Goal: Navigation & Orientation: Find specific page/section

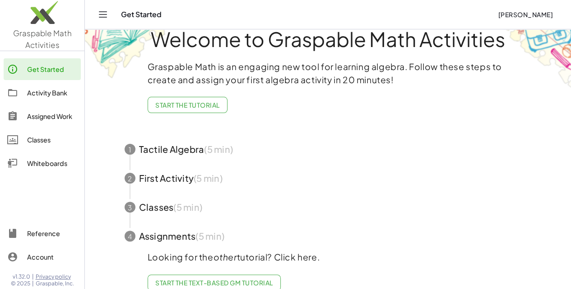
scroll to position [20, 0]
click at [41, 140] on div "Classes" at bounding box center [52, 139] width 50 height 11
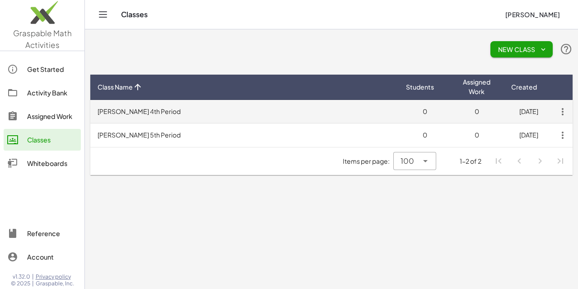
click at [135, 114] on td "[PERSON_NAME] 4th Period" at bounding box center [244, 111] width 308 height 23
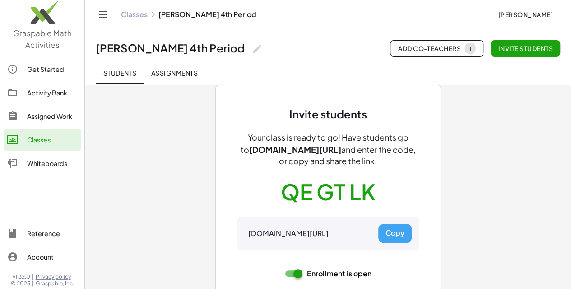
scroll to position [25, 0]
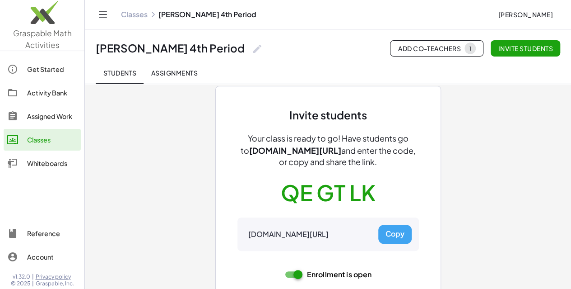
click at [42, 135] on div "Classes" at bounding box center [52, 139] width 50 height 11
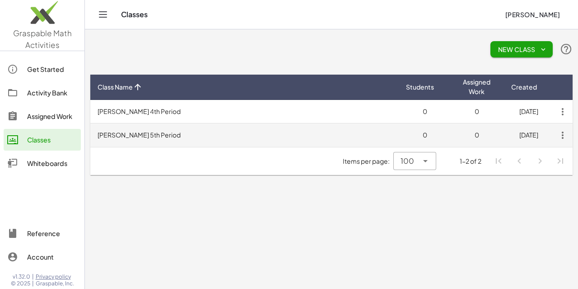
click at [144, 135] on td "[PERSON_NAME] 5th Period" at bounding box center [244, 134] width 308 height 23
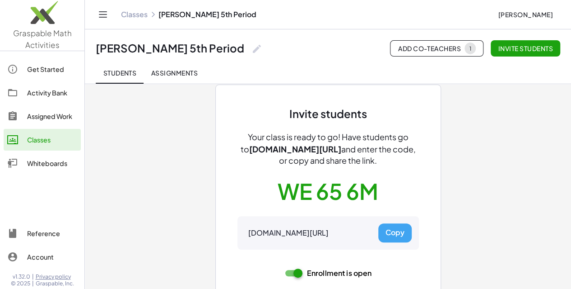
scroll to position [25, 0]
